Goal: Information Seeking & Learning: Learn about a topic

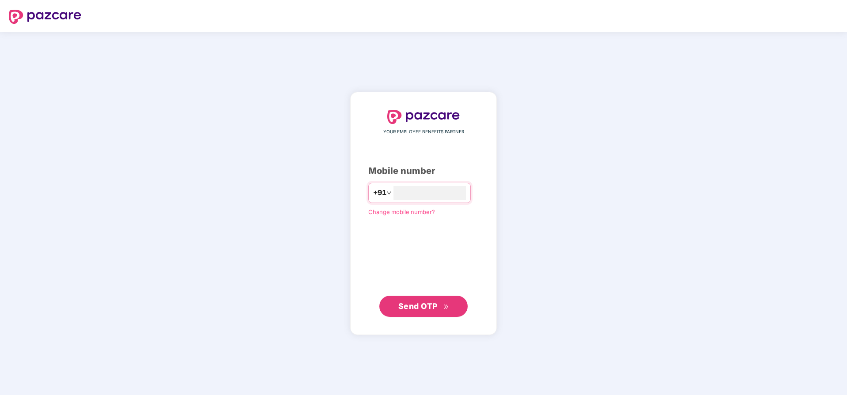
type input "*"
type input "**********"
click at [412, 310] on span "Send OTP" at bounding box center [417, 306] width 39 height 9
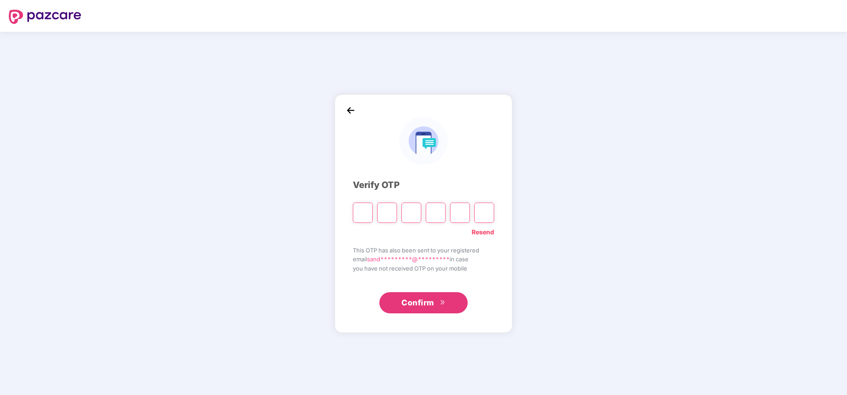
type input "*"
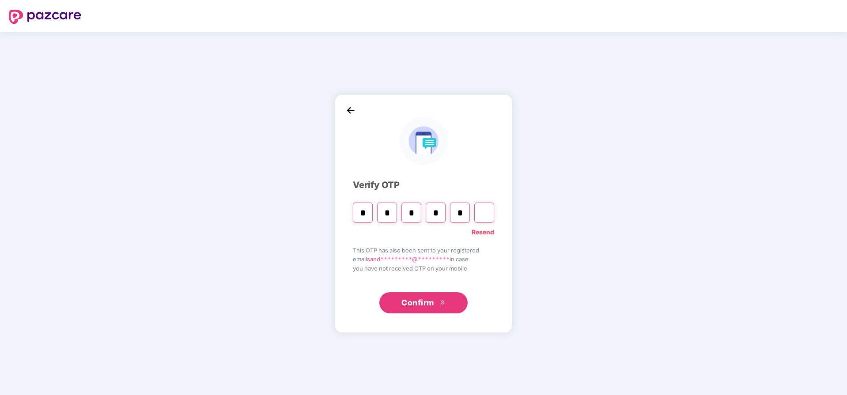
type input "*"
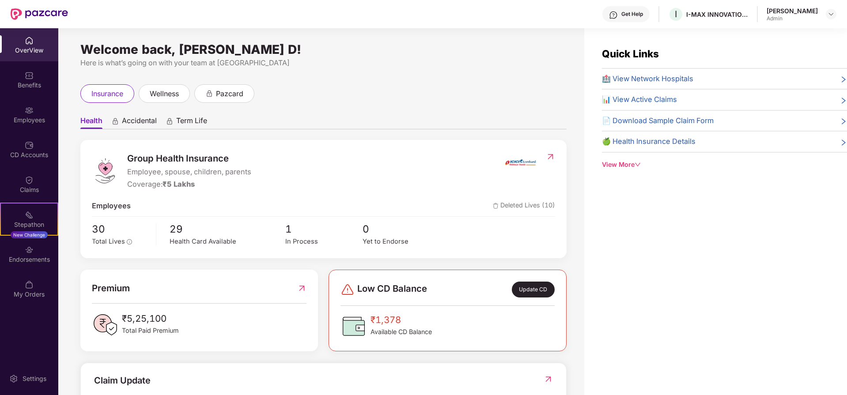
click at [636, 164] on icon "down" at bounding box center [638, 165] width 6 height 6
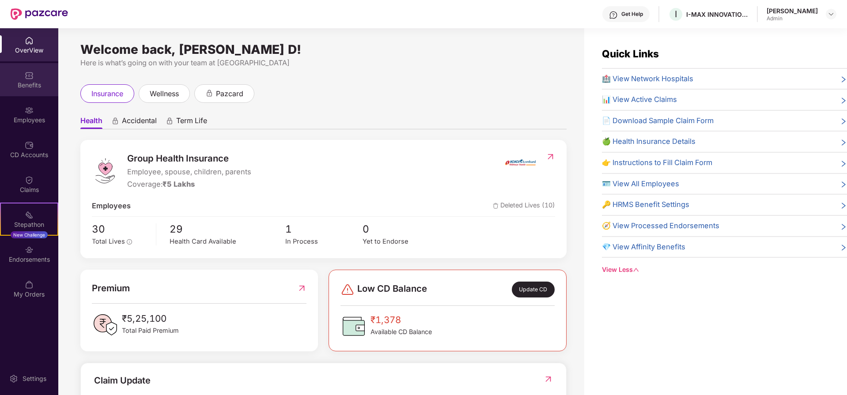
click at [30, 82] on div "Benefits" at bounding box center [29, 85] width 58 height 9
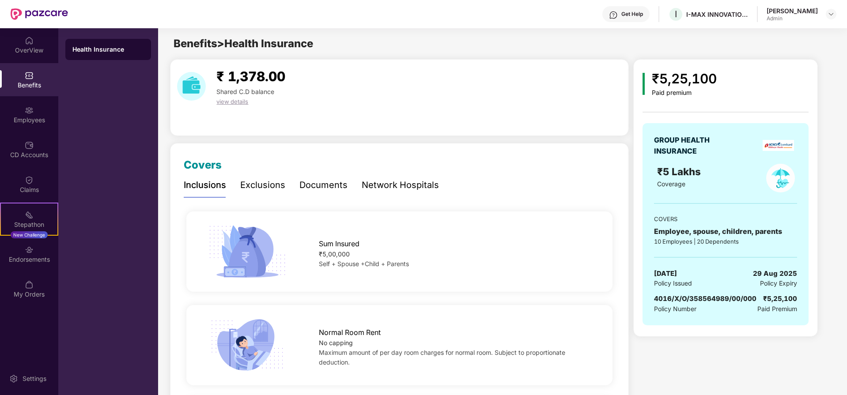
click at [235, 102] on span "view details" at bounding box center [232, 101] width 32 height 7
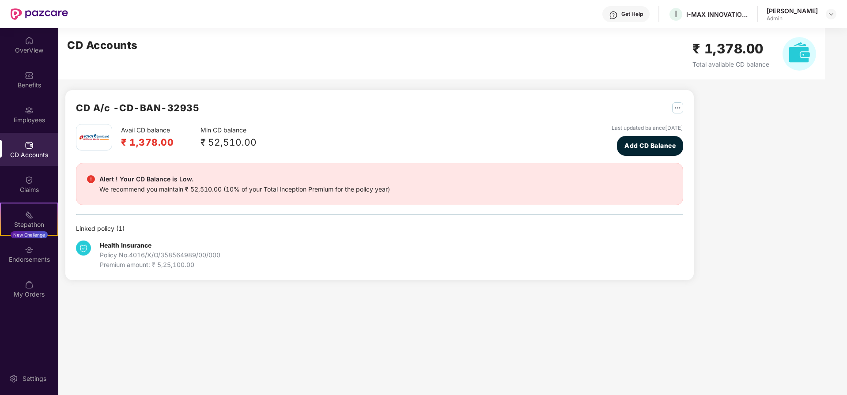
click at [216, 253] on div "Policy No. 4016/X/O/358564989/00/000" at bounding box center [160, 255] width 121 height 10
click at [19, 191] on div "Claims" at bounding box center [29, 189] width 58 height 9
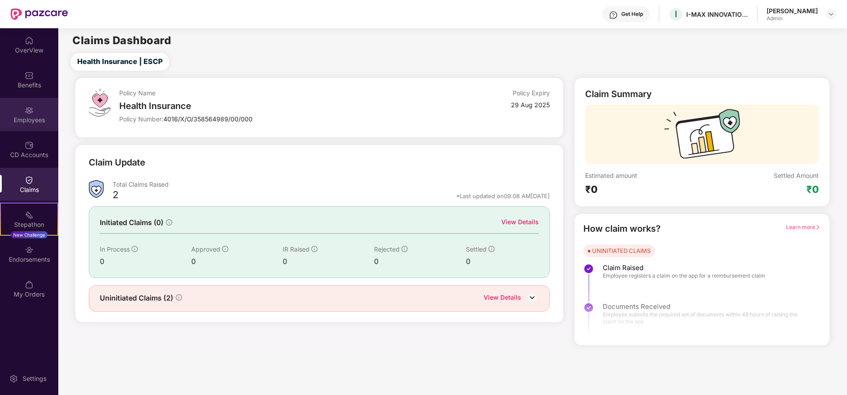
click at [29, 111] on img at bounding box center [29, 110] width 9 height 9
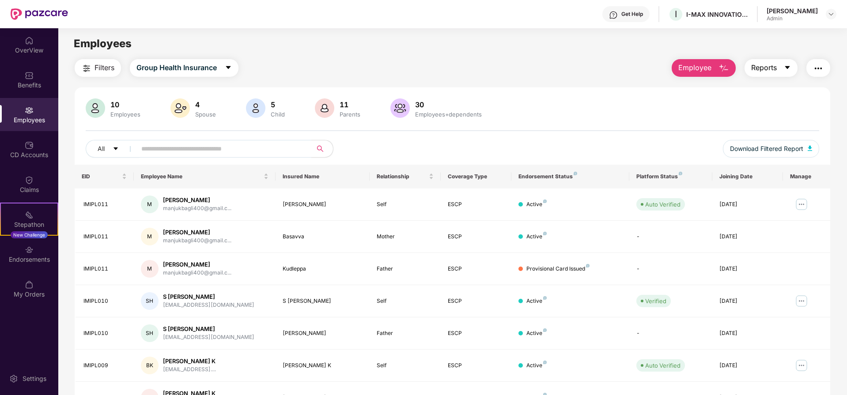
click at [780, 61] on button "Reports" at bounding box center [771, 68] width 53 height 18
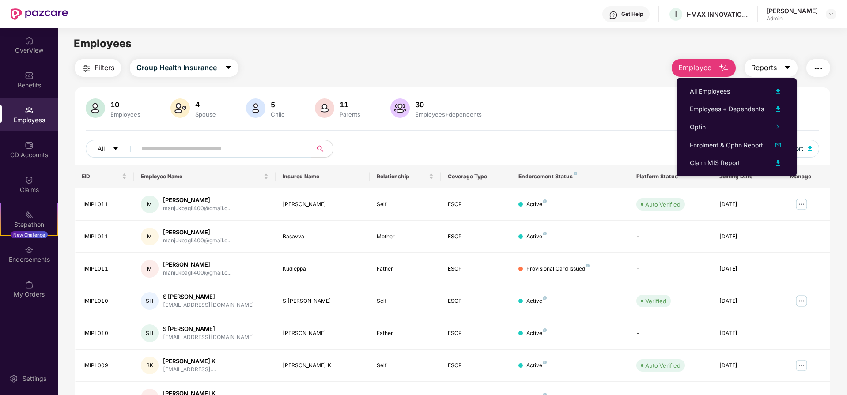
click at [784, 64] on button "Reports" at bounding box center [771, 68] width 53 height 18
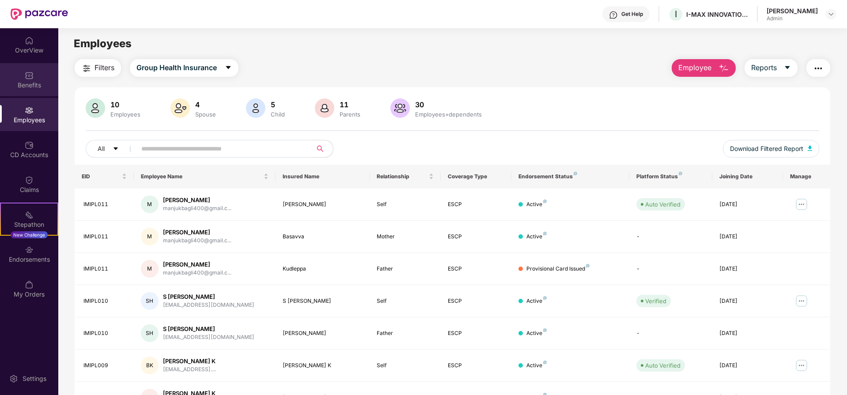
click at [23, 72] on div "Benefits" at bounding box center [29, 79] width 58 height 33
